Goal: Task Accomplishment & Management: Use online tool/utility

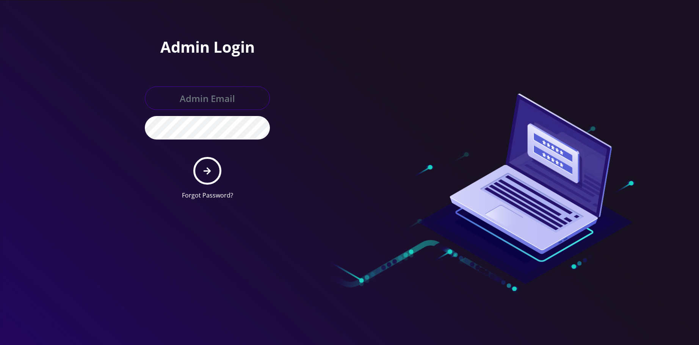
type input "allchoiceconnect@britewireless.com"
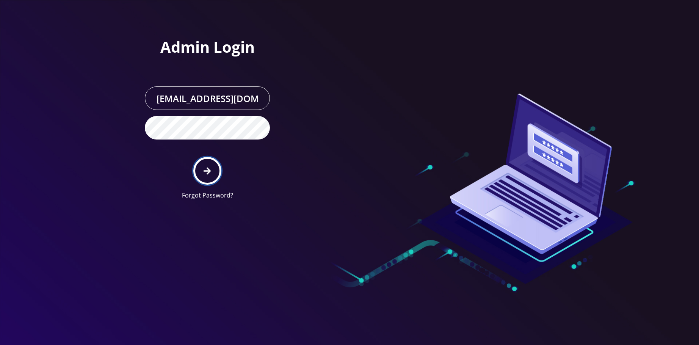
click at [203, 171] on icon "submit" at bounding box center [206, 171] width 7 height 8
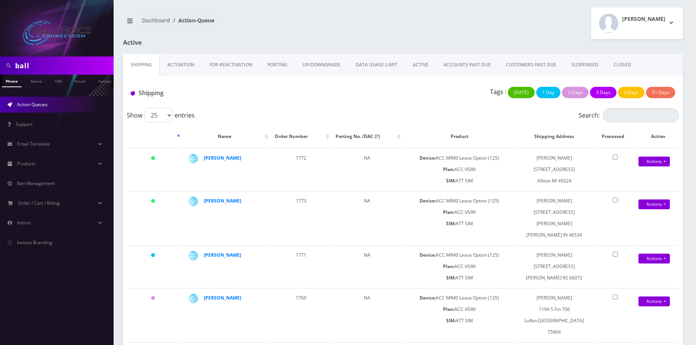
click at [28, 64] on input "ball" at bounding box center [63, 65] width 97 height 14
paste input "Slinkard"
type input "Slinkard"
click at [40, 78] on link "Name" at bounding box center [36, 81] width 19 height 13
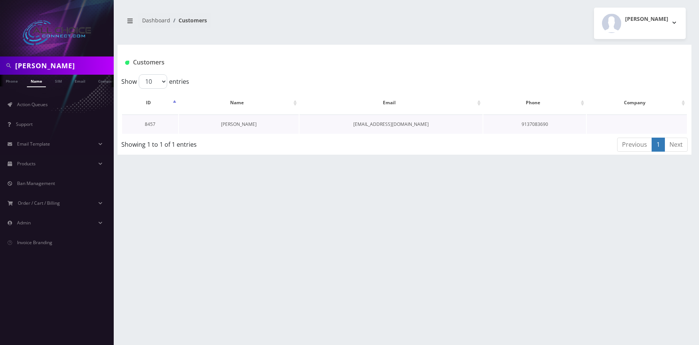
click at [241, 127] on link "[PERSON_NAME]" at bounding box center [239, 124] width 36 height 6
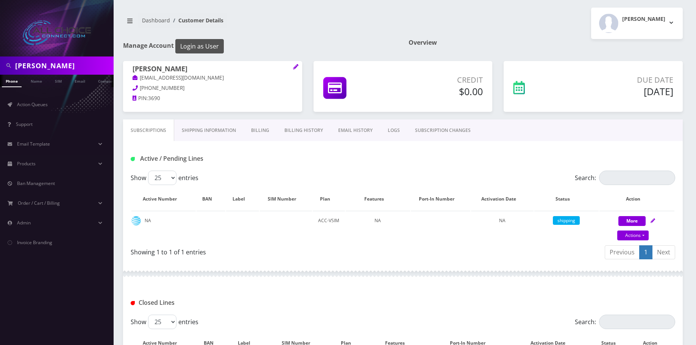
click at [213, 44] on button "Login as User" at bounding box center [199, 46] width 48 height 14
click at [668, 26] on button "[PERSON_NAME]" at bounding box center [637, 23] width 92 height 31
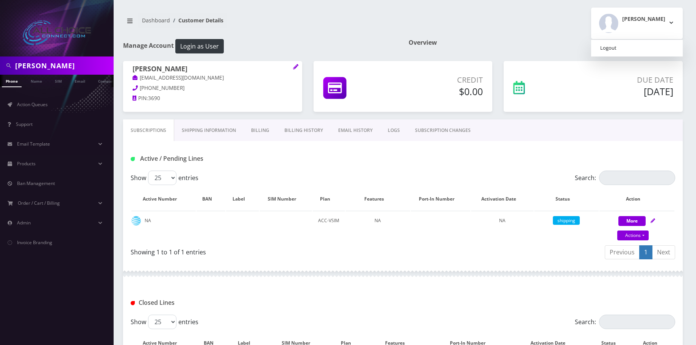
click at [634, 51] on link "Logout" at bounding box center [637, 48] width 92 height 11
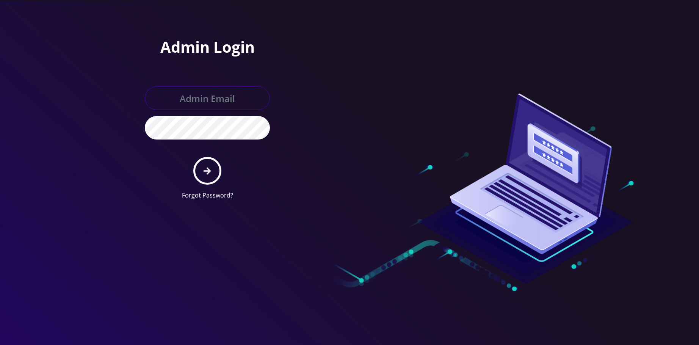
type input "allchoiceconnect@britewireless.com"
click at [198, 99] on input "allchoiceconnect@britewireless.com" at bounding box center [207, 97] width 125 height 23
click at [207, 139] on nordpass-icon at bounding box center [207, 139] width 0 height 0
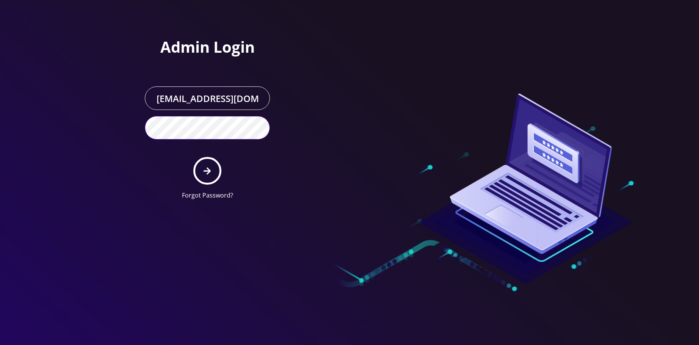
click at [130, 122] on div "Admin Login allchoiceconnect@britewireless.com Forgot Password?" at bounding box center [349, 103] width 699 height 206
click at [480, 164] on div at bounding box center [457, 103] width 216 height 206
click at [207, 139] on nordpass-icon at bounding box center [207, 139] width 0 height 0
click at [209, 171] on icon "submit" at bounding box center [206, 170] width 7 height 7
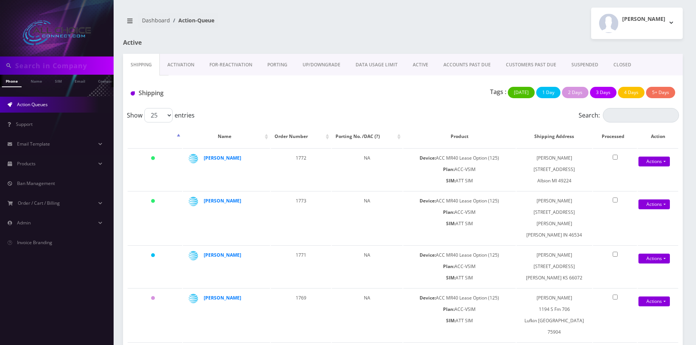
click at [44, 65] on input "text" at bounding box center [63, 65] width 97 height 14
click at [53, 60] on input "text" at bounding box center [63, 65] width 97 height 14
paste input "[PERSON_NAME]"
type input "[PERSON_NAME]"
click at [35, 82] on link "Name" at bounding box center [36, 81] width 19 height 13
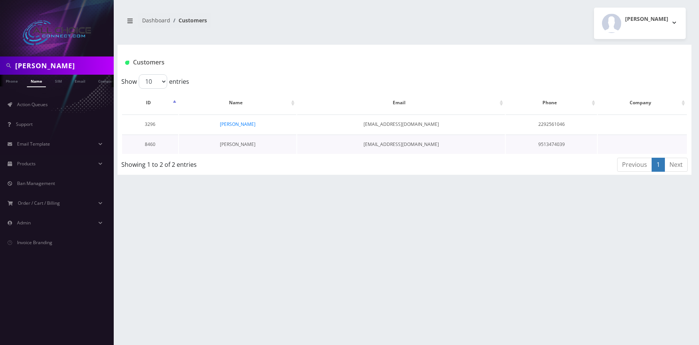
click at [242, 146] on link "[PERSON_NAME]" at bounding box center [238, 144] width 36 height 6
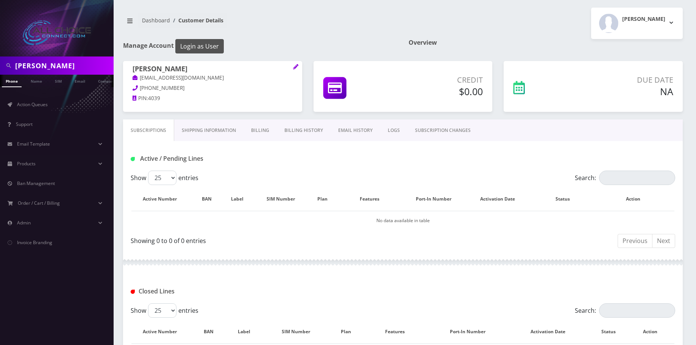
click at [202, 45] on button "Login as User" at bounding box center [199, 46] width 48 height 14
click at [203, 45] on button "Login as User" at bounding box center [199, 46] width 48 height 14
click at [202, 46] on button "Login as User" at bounding box center [199, 46] width 48 height 14
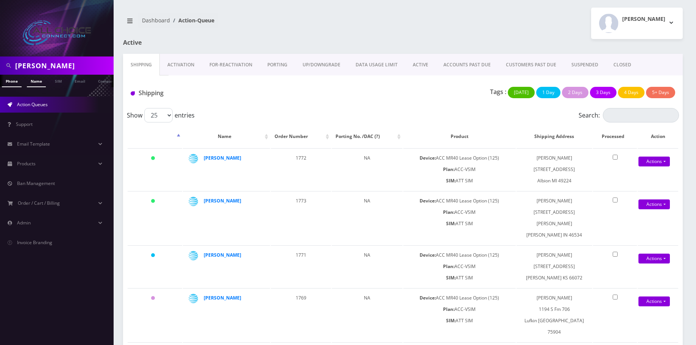
click at [42, 82] on link "Name" at bounding box center [36, 81] width 19 height 13
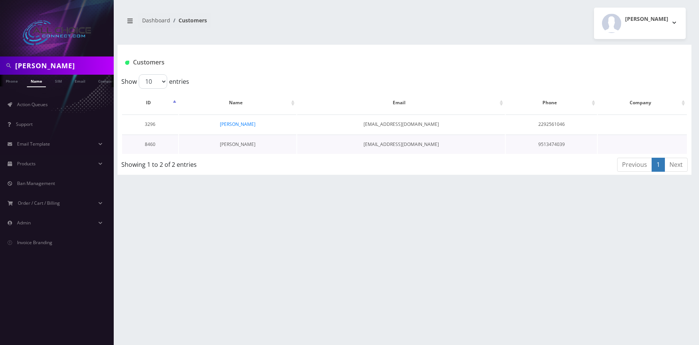
click at [235, 143] on link "[PERSON_NAME]" at bounding box center [238, 144] width 36 height 6
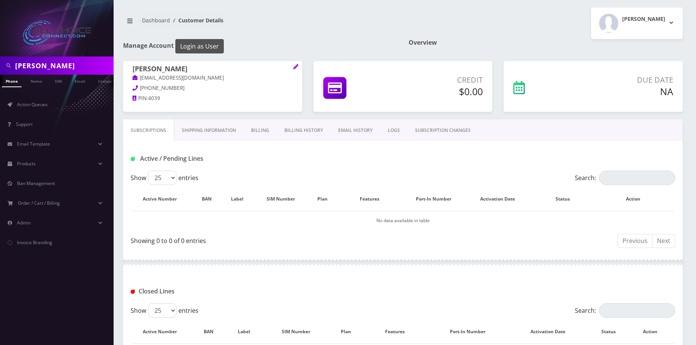
click at [193, 45] on button "Login as User" at bounding box center [199, 46] width 48 height 14
drag, startPoint x: 191, startPoint y: 68, endPoint x: 132, endPoint y: 68, distance: 59.1
click at [132, 68] on div "Katie Mendoza katiemendoza16592@gmail.com 951-347-4039 PIN: 4039" at bounding box center [212, 84] width 179 height 47
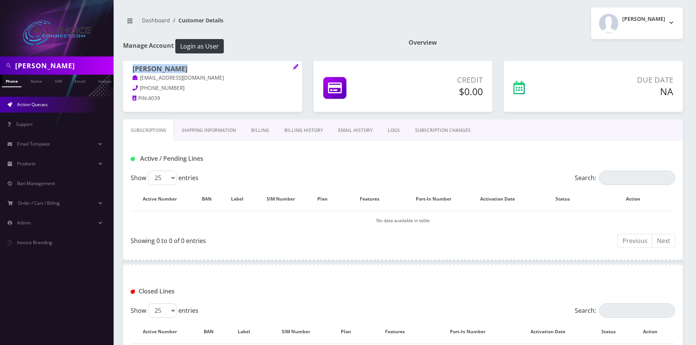
copy h1 "[PERSON_NAME]"
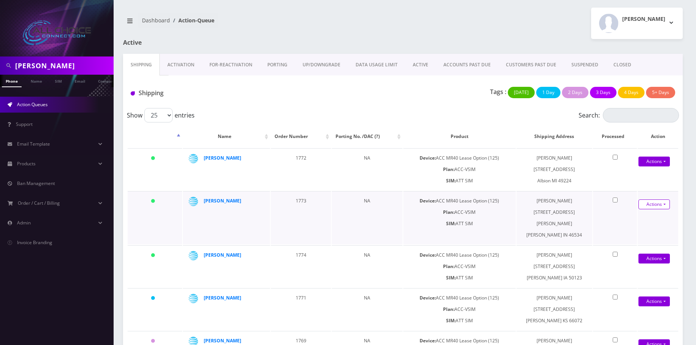
click at [653, 208] on link "Actions" at bounding box center [654, 204] width 31 height 10
click at [636, 216] on link "Shipped" at bounding box center [651, 218] width 61 height 11
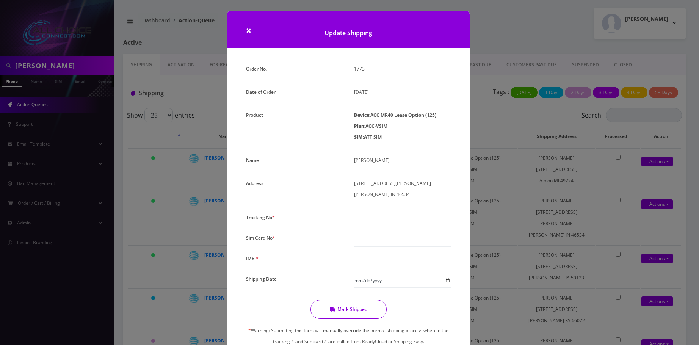
click at [242, 30] on h1 "Update Shipping" at bounding box center [348, 30] width 242 height 38
click at [243, 30] on h1 "Update Shipping" at bounding box center [348, 30] width 242 height 38
click at [249, 32] on span "×" at bounding box center [248, 30] width 5 height 13
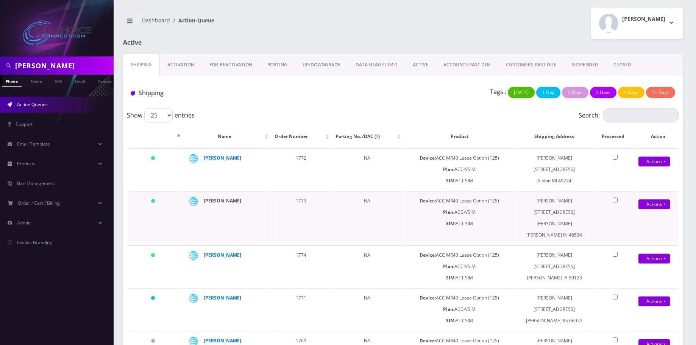
click at [220, 201] on strong "[PERSON_NAME]" at bounding box center [223, 200] width 38 height 6
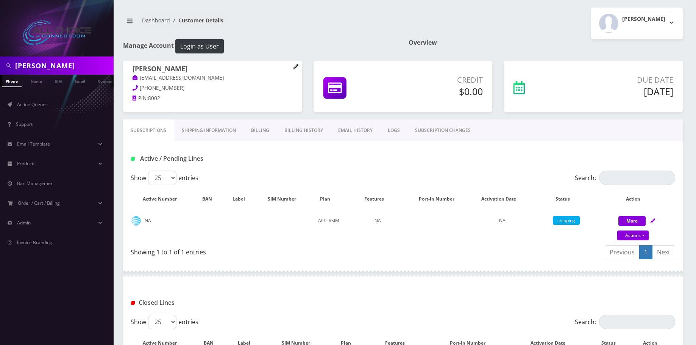
click at [296, 66] on icon at bounding box center [295, 66] width 5 height 5
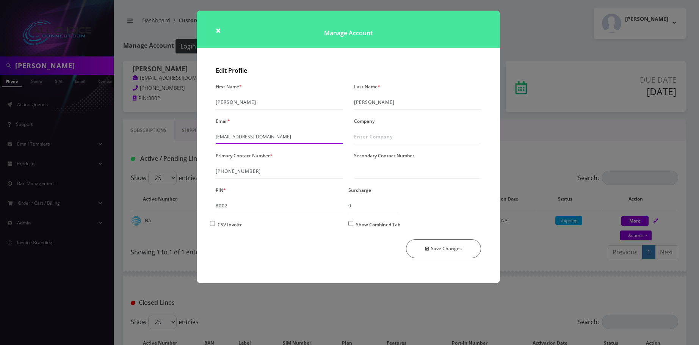
click at [244, 136] on input "wagoner0123@gmail.com" at bounding box center [279, 137] width 127 height 14
paste input "wagoner0213@gmail.com"
click at [249, 133] on input "wagoner0123wagoner0213@gmail.comgmail.com" at bounding box center [279, 137] width 127 height 14
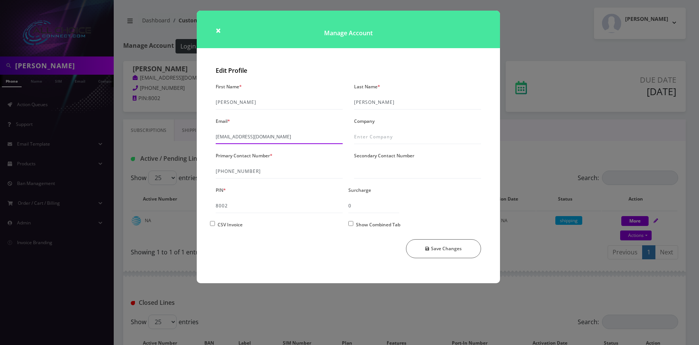
click at [249, 133] on input "wagoner0123wagoner0213@gmail.comgmail.com" at bounding box center [279, 137] width 127 height 14
paste input "213@"
type input "wagoner0213@gmail.com"
click at [433, 245] on button "Save Changes" at bounding box center [443, 248] width 75 height 19
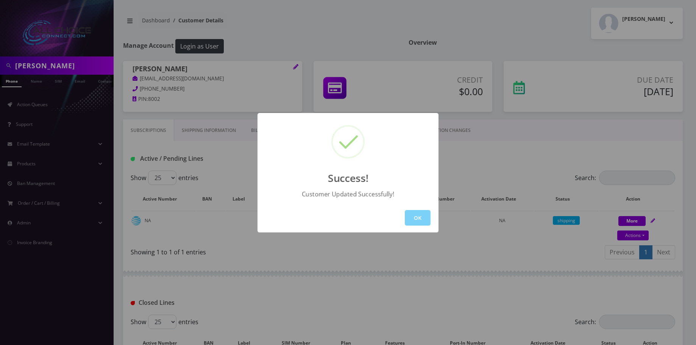
click at [424, 203] on div "Success! Customer Updated Successfully! OK" at bounding box center [348, 172] width 181 height 119
click at [418, 224] on button "OK" at bounding box center [418, 218] width 26 height 16
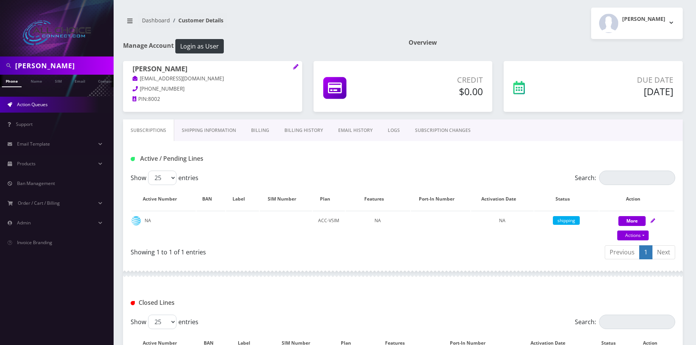
click at [29, 105] on span "Action Queues" at bounding box center [32, 104] width 31 height 6
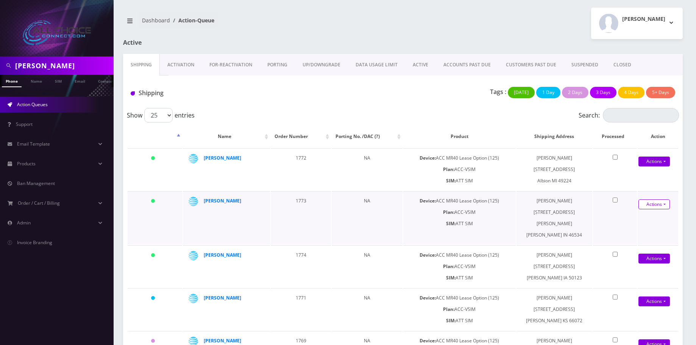
click at [650, 205] on link "Actions" at bounding box center [654, 204] width 31 height 10
click at [641, 220] on link "Shipped" at bounding box center [651, 218] width 61 height 11
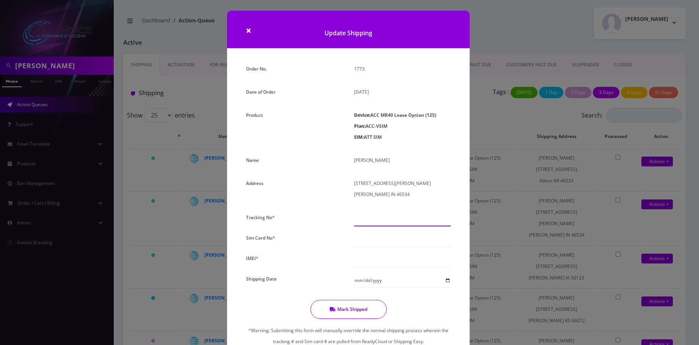
click at [374, 223] on input "text" at bounding box center [402, 219] width 97 height 14
paste input "9405530109355221541358"
type input "9405530109355221541358"
click at [378, 245] on input "text" at bounding box center [402, 239] width 97 height 14
paste input "94055301093552215413"
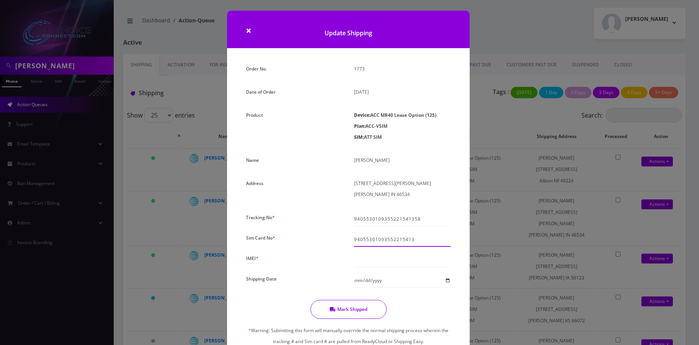
type input "94055301093552215413"
click at [378, 256] on input "text" at bounding box center [402, 260] width 97 height 14
paste input "940553010935522"
type input "940553010935522"
click at [446, 281] on input "Shipping Date" at bounding box center [402, 280] width 97 height 14
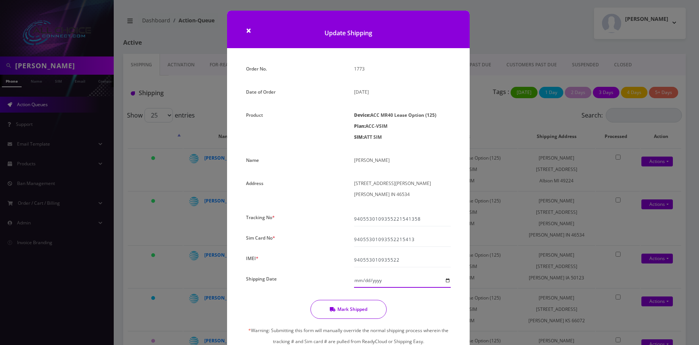
type input "[DATE]"
click at [364, 311] on button "Mark Shipped" at bounding box center [348, 309] width 76 height 19
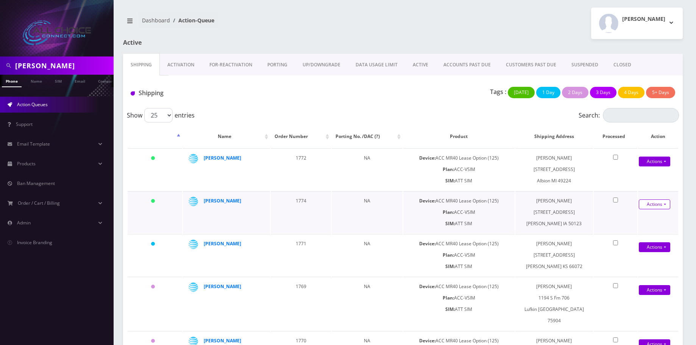
click at [651, 205] on link "Actions" at bounding box center [654, 204] width 31 height 10
click at [627, 217] on link "Shipped" at bounding box center [651, 218] width 61 height 11
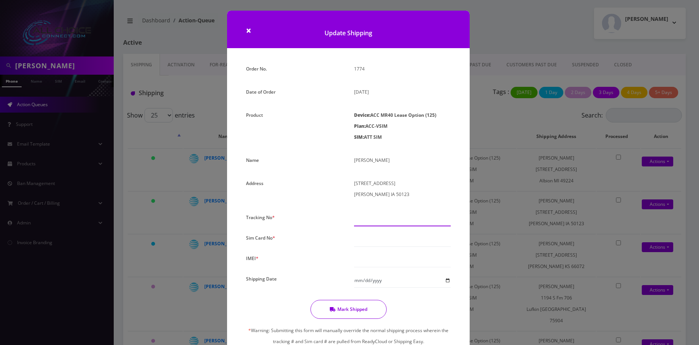
click at [372, 219] on input "text" at bounding box center [402, 219] width 97 height 14
paste input "9405530109355221590639"
type input "9405530109355221590639"
click at [376, 236] on input "text" at bounding box center [402, 239] width 97 height 14
paste input "94055301093552215906"
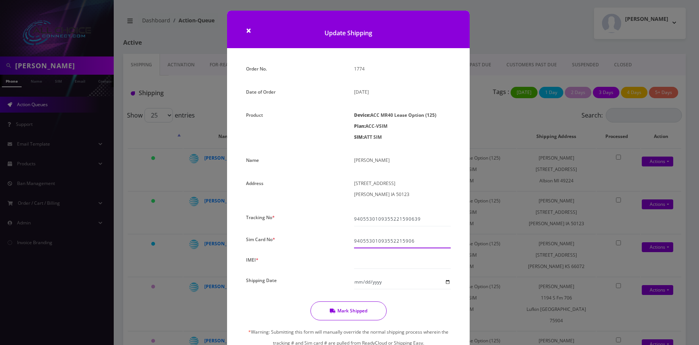
type input "94055301093552215906"
click at [377, 261] on input "text" at bounding box center [402, 261] width 97 height 14
paste input "940553010935522"
type input "940553010935522"
click at [443, 281] on input "[DATE]" at bounding box center [402, 283] width 97 height 14
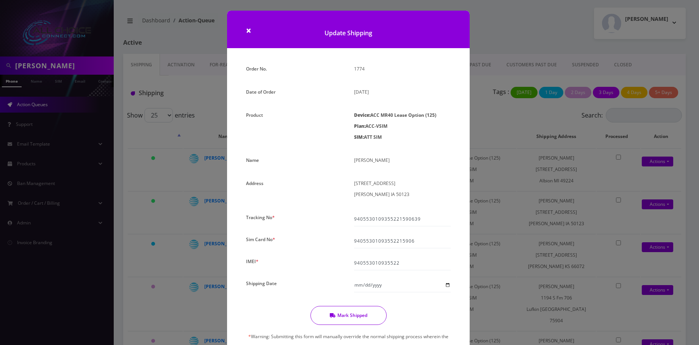
click at [343, 311] on button "Mark Shipped" at bounding box center [348, 315] width 76 height 19
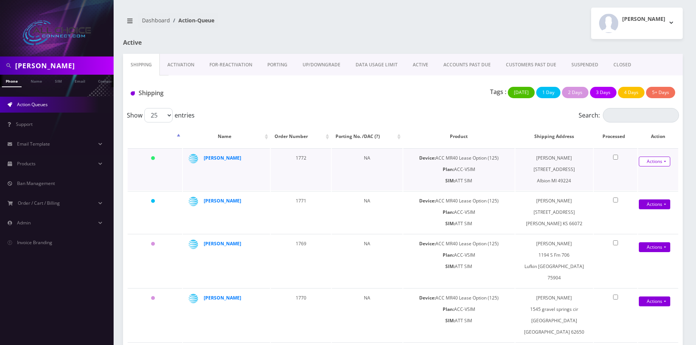
click at [660, 161] on link "Actions" at bounding box center [654, 161] width 31 height 10
click at [637, 173] on link "Shipped" at bounding box center [651, 175] width 61 height 11
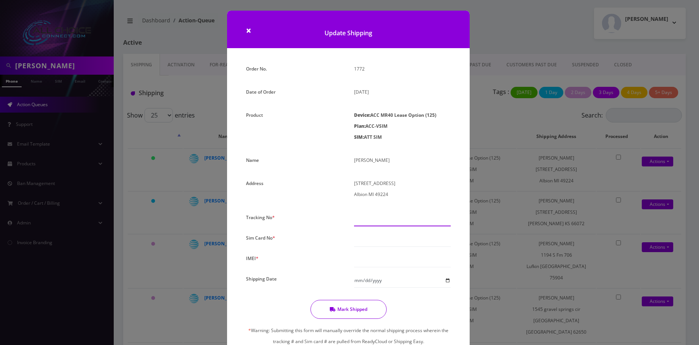
click at [369, 224] on input "text" at bounding box center [402, 219] width 97 height 14
paste input "9405530109355221533223"
type input "9405530109355221533223"
click at [368, 240] on input "text" at bounding box center [402, 239] width 97 height 14
paste input "94055301093552215332"
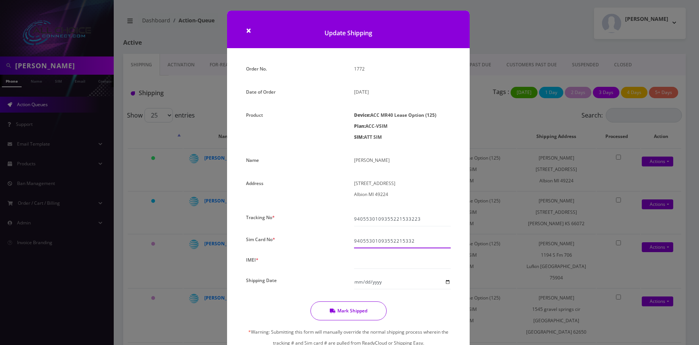
type input "94055301093552215332"
click at [374, 259] on input "text" at bounding box center [402, 261] width 97 height 14
paste input "940553010935522"
type input "940553010935522"
click at [366, 312] on button "Mark Shipped" at bounding box center [348, 313] width 76 height 19
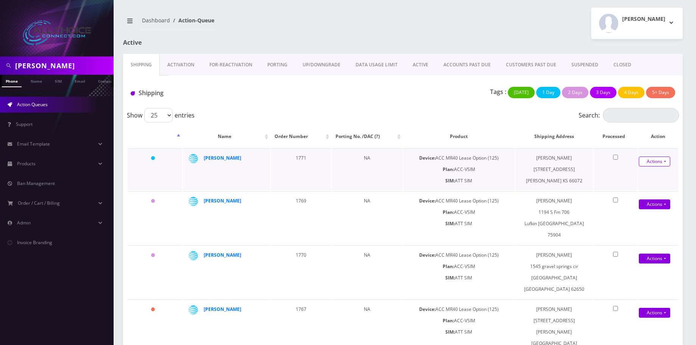
click at [660, 161] on link "Actions" at bounding box center [654, 161] width 31 height 10
click at [631, 174] on link "Shipped" at bounding box center [651, 175] width 61 height 11
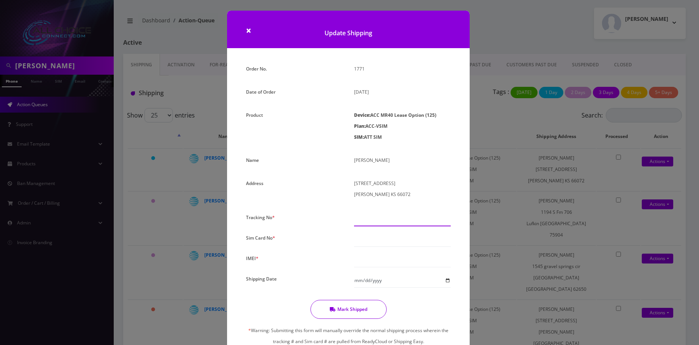
click at [368, 225] on input "text" at bounding box center [402, 219] width 97 height 14
paste input "9405530109355221545073"
type input "9405530109355221545073"
click at [367, 244] on input "text" at bounding box center [402, 239] width 97 height 14
paste input "94055301093552215450"
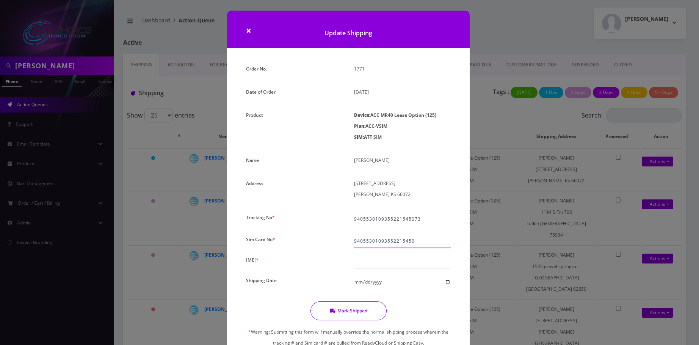
type input "94055301093552215450"
click at [369, 257] on input "text" at bounding box center [402, 261] width 97 height 14
paste input "940553010935522"
type input "940553010935522"
click at [363, 310] on button "Mark Shipped" at bounding box center [348, 312] width 76 height 19
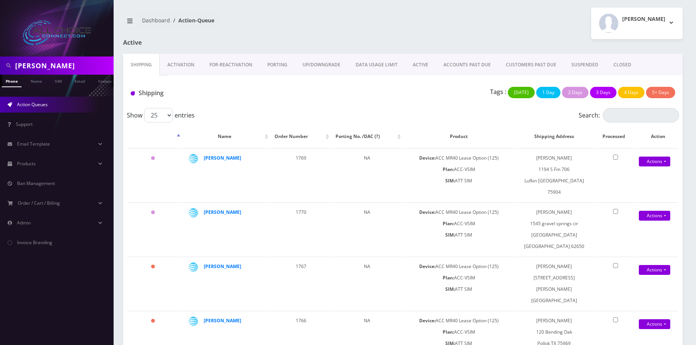
click at [187, 66] on link "Activation" at bounding box center [181, 65] width 42 height 22
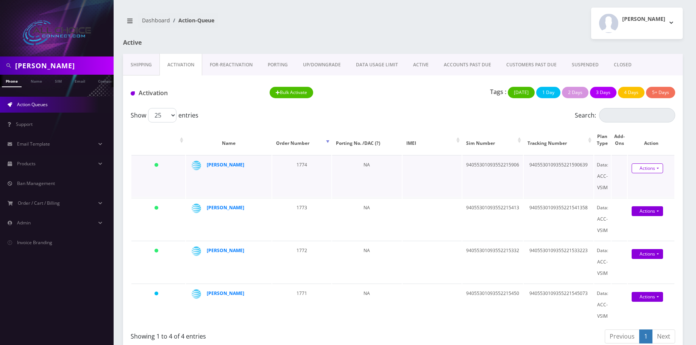
click at [643, 166] on link "Actions" at bounding box center [647, 168] width 31 height 10
click at [635, 183] on link "Activate" at bounding box center [651, 182] width 61 height 11
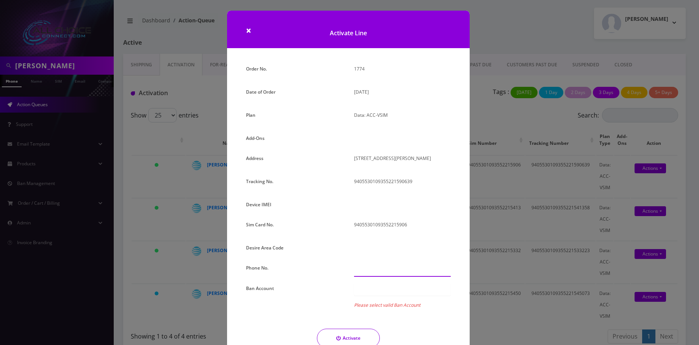
click at [376, 268] on input "text" at bounding box center [402, 269] width 97 height 14
type input "[PHONE_NUMBER]"
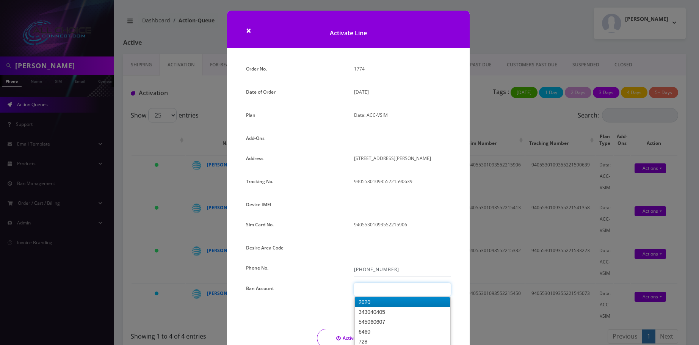
click at [383, 287] on div at bounding box center [402, 289] width 97 height 13
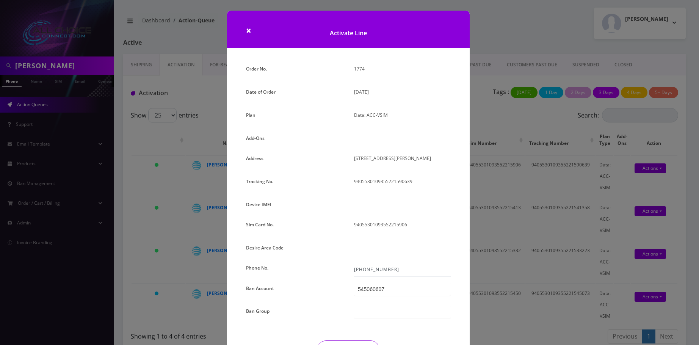
click at [385, 302] on div "Order No. 1774 Date of Order [DATE] Plan Data: ACC-VSIM Add-Ons Address [STREET…" at bounding box center [348, 225] width 216 height 325
click at [385, 309] on div at bounding box center [402, 311] width 97 height 13
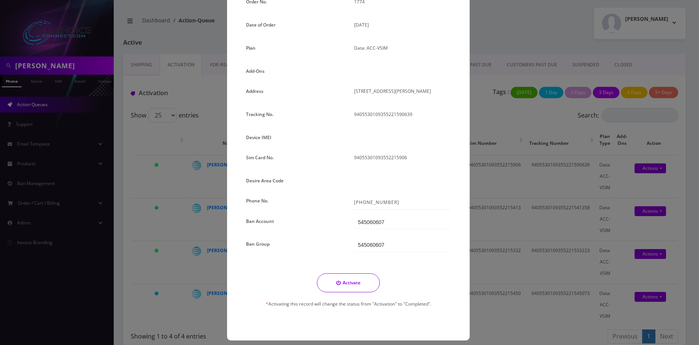
scroll to position [73, 0]
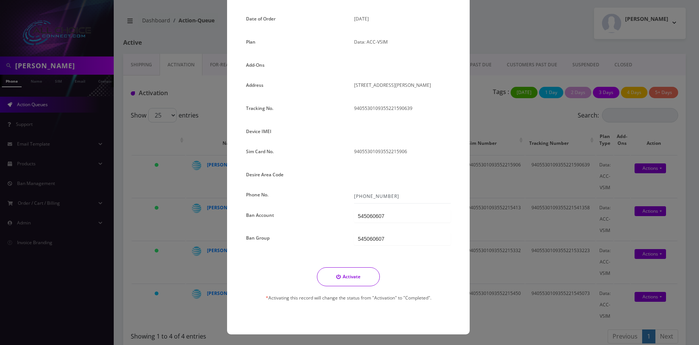
click at [351, 278] on button "Activate" at bounding box center [348, 276] width 63 height 19
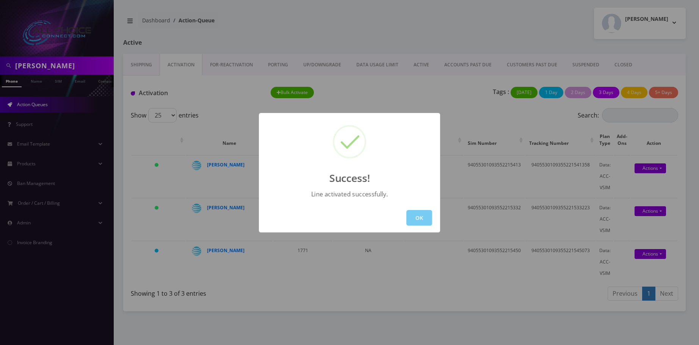
drag, startPoint x: 415, startPoint y: 227, endPoint x: 416, endPoint y: 222, distance: 5.4
click at [415, 225] on div "OK" at bounding box center [349, 217] width 181 height 29
click at [420, 217] on button "OK" at bounding box center [419, 218] width 26 height 16
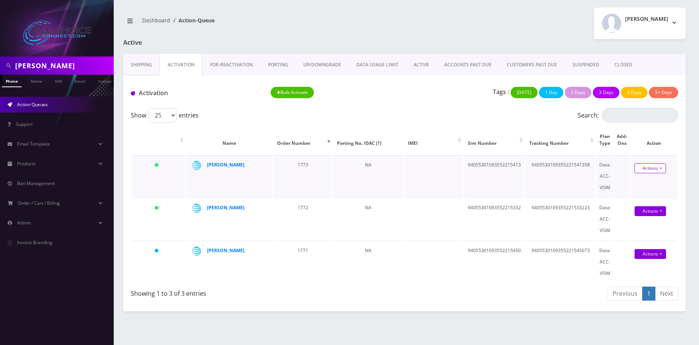
click at [657, 169] on link "Actions" at bounding box center [649, 168] width 31 height 10
click at [637, 180] on link "Activate" at bounding box center [654, 182] width 61 height 11
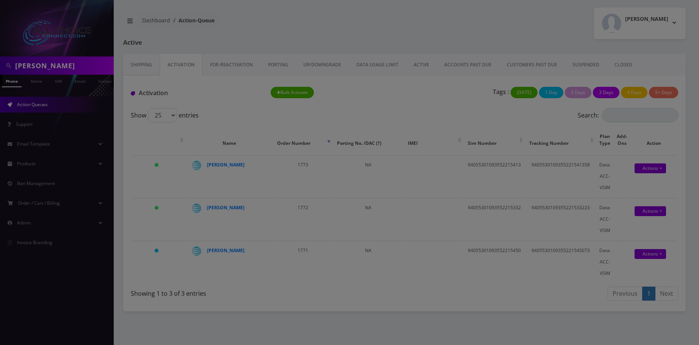
scroll to position [0, 0]
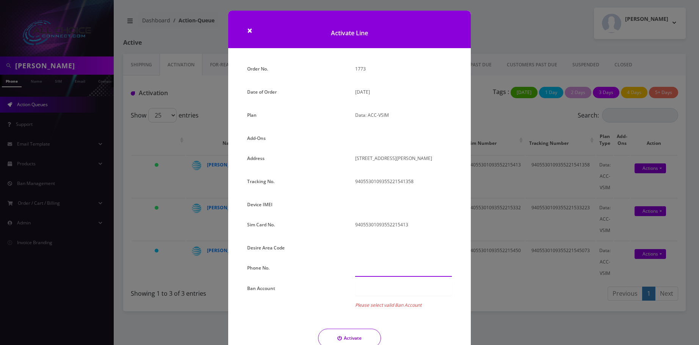
click at [365, 265] on input "text" at bounding box center [403, 269] width 97 height 14
click at [383, 284] on div at bounding box center [403, 289] width 97 height 13
click at [382, 302] on div "Order No. 1773 Date of Order [DATE] Plan Data: ACC-VSIM Add-Ons Address [STREET…" at bounding box center [349, 225] width 216 height 325
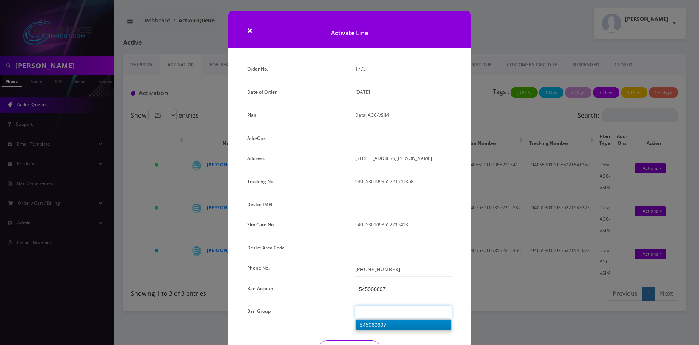
click at [382, 315] on div at bounding box center [403, 311] width 97 height 13
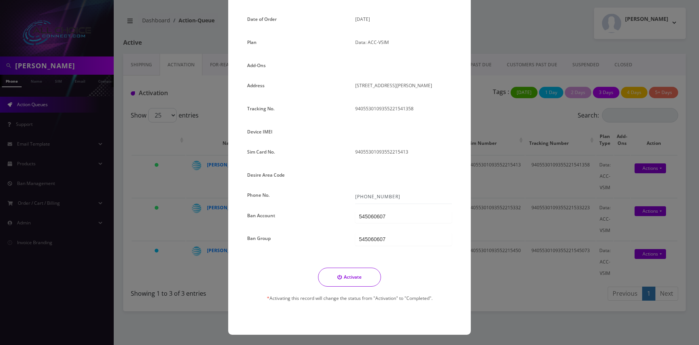
scroll to position [73, 0]
click at [357, 274] on button "Activate" at bounding box center [349, 276] width 63 height 19
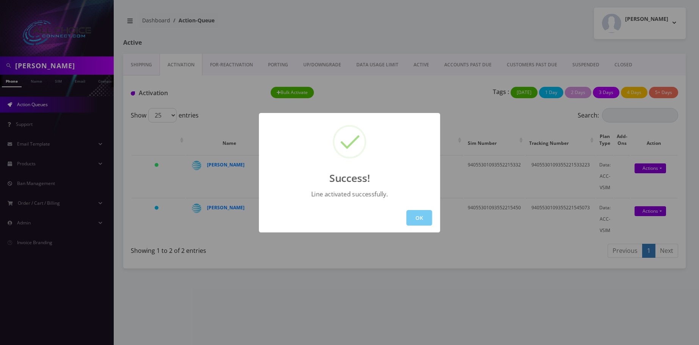
click at [424, 217] on button "OK" at bounding box center [419, 218] width 26 height 16
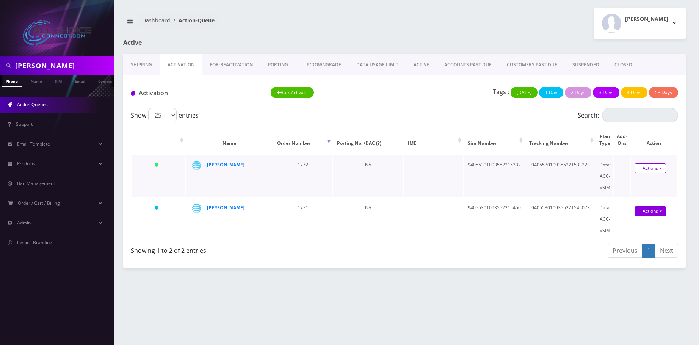
click at [647, 164] on link "Actions" at bounding box center [649, 168] width 31 height 10
click at [645, 182] on link "Activate" at bounding box center [654, 182] width 61 height 11
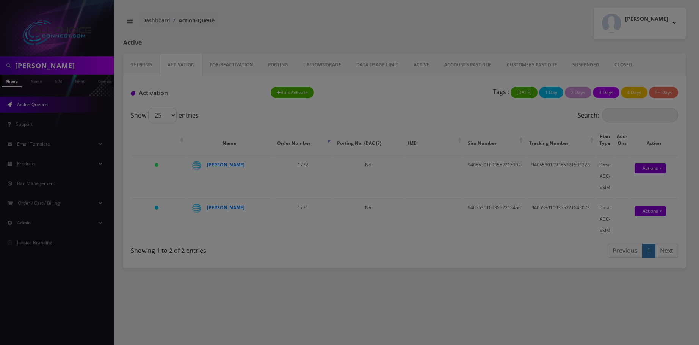
scroll to position [0, 0]
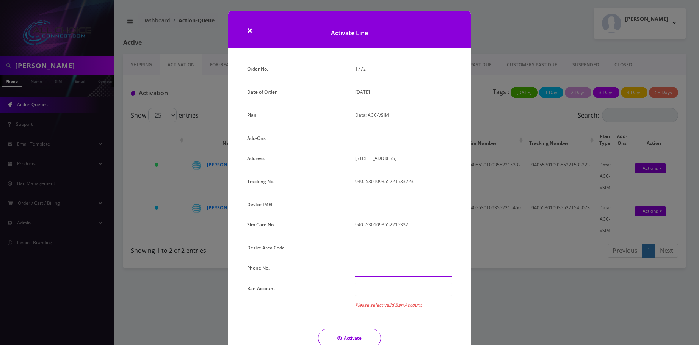
click at [366, 271] on input "text" at bounding box center [403, 269] width 97 height 14
type input "[PHONE_NUMBER]"
click at [388, 287] on div at bounding box center [403, 289] width 97 height 13
click at [383, 303] on div "Order No. 1772 Date of Order [DATE] Plan Data: ACC-VSIM Add-Ons Address [STREET…" at bounding box center [349, 225] width 216 height 325
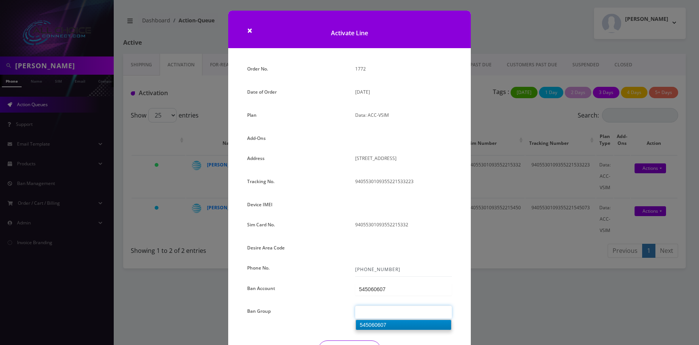
click at [384, 310] on div at bounding box center [403, 311] width 97 height 13
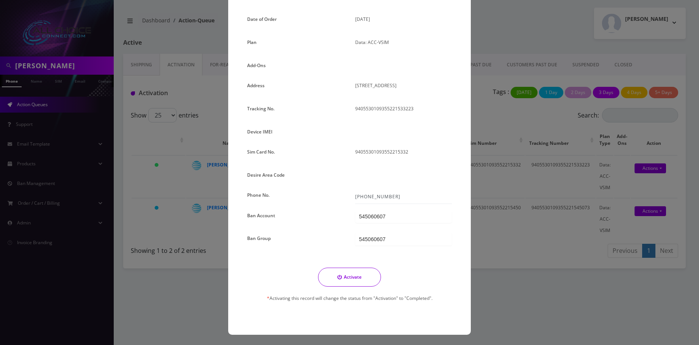
scroll to position [73, 0]
drag, startPoint x: 344, startPoint y: 273, endPoint x: 374, endPoint y: 283, distance: 32.0
click at [347, 275] on button "Activate" at bounding box center [349, 276] width 63 height 19
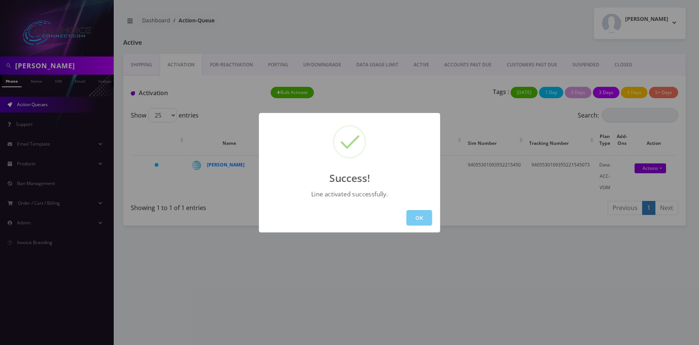
click at [427, 216] on button "OK" at bounding box center [419, 218] width 26 height 16
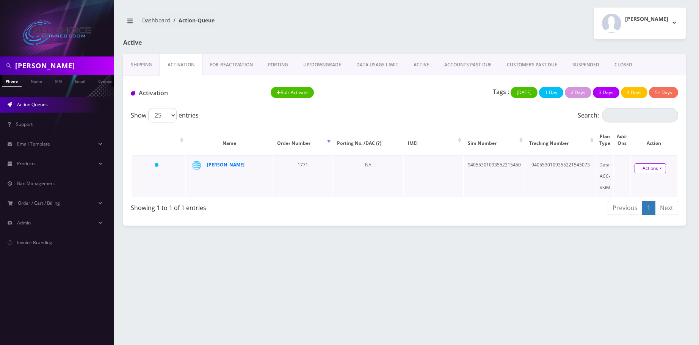
click at [651, 167] on link "Actions" at bounding box center [649, 168] width 31 height 10
click at [638, 183] on link "Activate" at bounding box center [654, 182] width 61 height 11
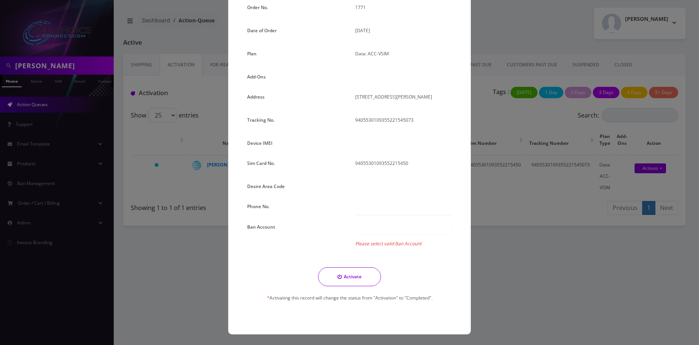
scroll to position [0, 0]
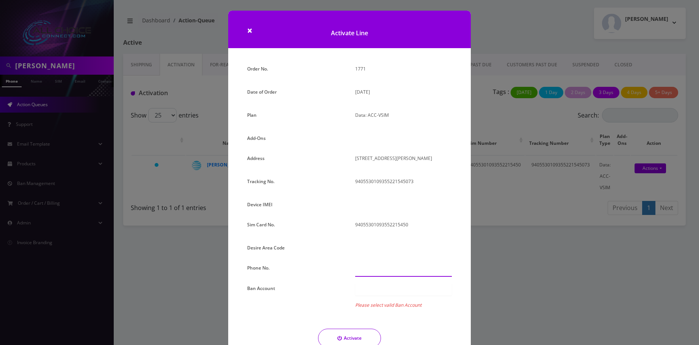
click at [364, 272] on input "text" at bounding box center [403, 269] width 97 height 14
type input "[PHONE_NUMBER]"
click at [383, 289] on div at bounding box center [403, 289] width 97 height 13
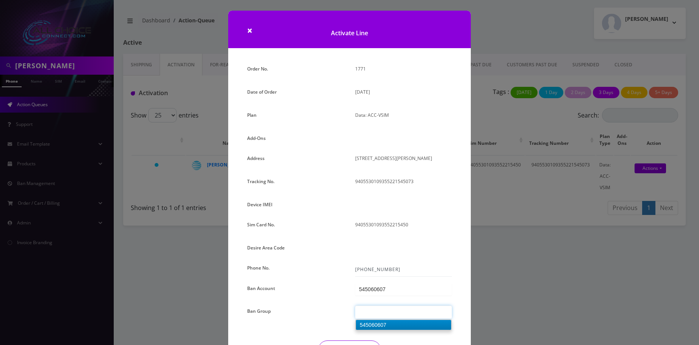
click at [382, 310] on div at bounding box center [403, 311] width 97 height 13
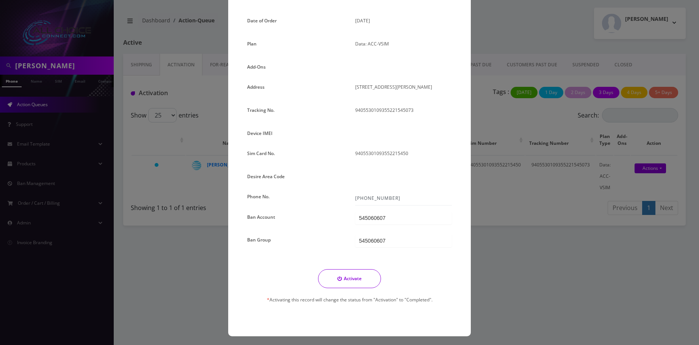
scroll to position [73, 0]
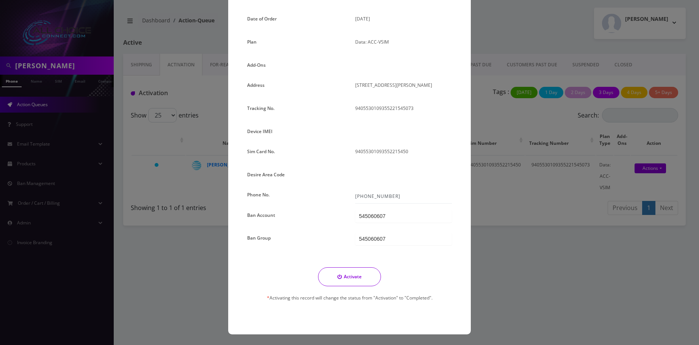
click at [359, 280] on button "Activate" at bounding box center [349, 276] width 63 height 19
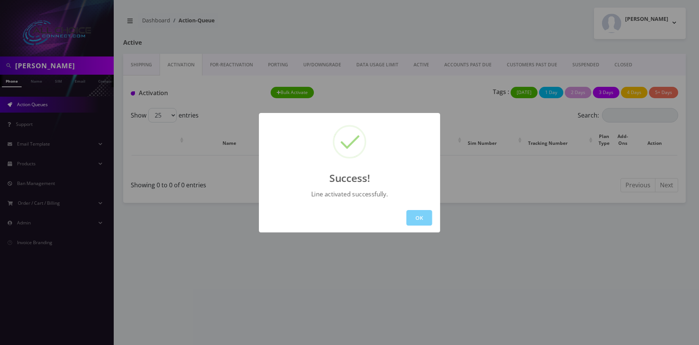
click at [408, 207] on div "OK" at bounding box center [349, 217] width 181 height 29
click at [425, 227] on div "OK" at bounding box center [349, 217] width 181 height 29
click at [421, 216] on button "OK" at bounding box center [419, 218] width 26 height 16
